Goal: Navigation & Orientation: Go to known website

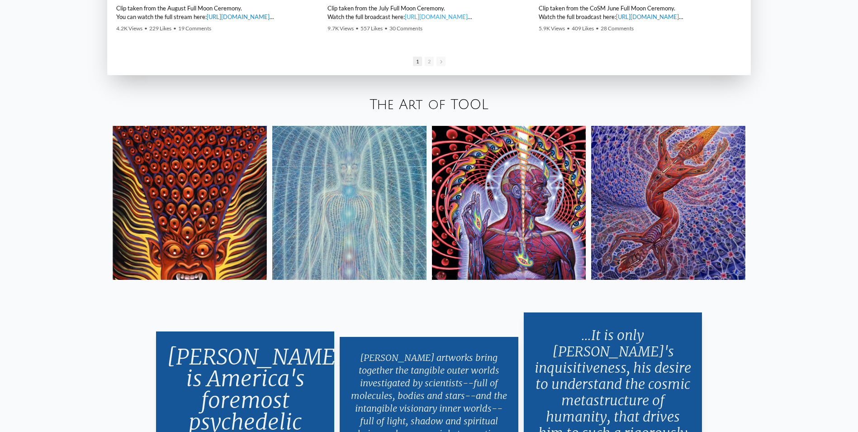
scroll to position [1900, 0]
